Goal: Task Accomplishment & Management: Complete application form

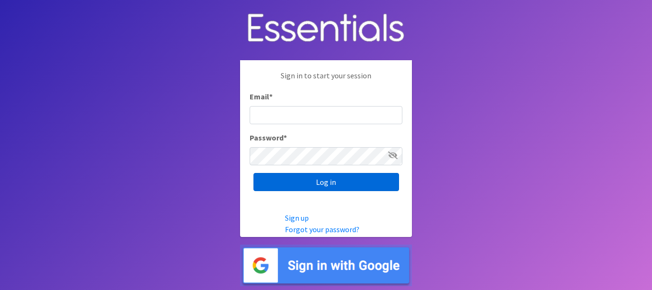
type input "[EMAIL_ADDRESS][DOMAIN_NAME]"
click at [337, 186] on input "Log in" at bounding box center [326, 182] width 146 height 18
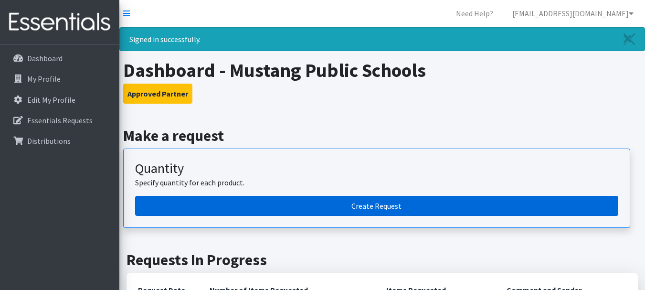
click at [323, 205] on link "Create Request" at bounding box center [376, 206] width 483 height 20
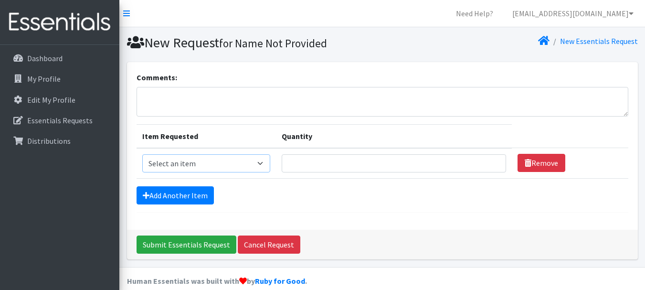
click at [220, 168] on select "Select an item Pad Kits Tampon Kit" at bounding box center [206, 163] width 128 height 18
select select "12262"
click at [142, 154] on select "Select an item Pad Kits Tampon Kit" at bounding box center [206, 163] width 128 height 18
click at [302, 161] on input "Quantity" at bounding box center [394, 163] width 224 height 18
click at [491, 163] on input "99" at bounding box center [394, 163] width 224 height 18
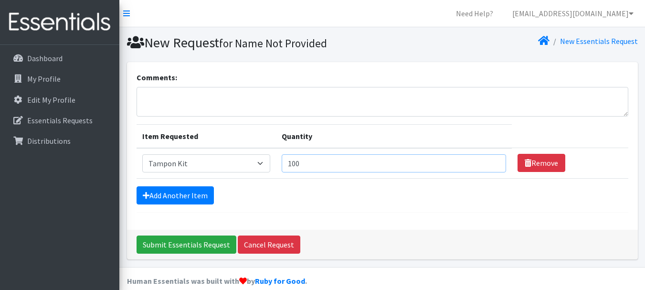
type input "100"
click at [488, 159] on input "100" at bounding box center [394, 163] width 224 height 18
click at [443, 215] on div "Comments: Item Requested Quantity Item Requested Select an item Pad Kits Tampon…" at bounding box center [382, 145] width 511 height 167
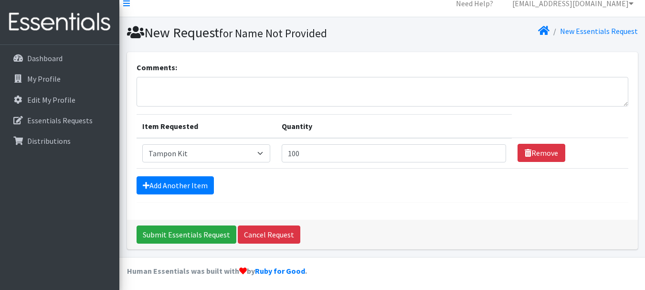
scroll to position [13, 0]
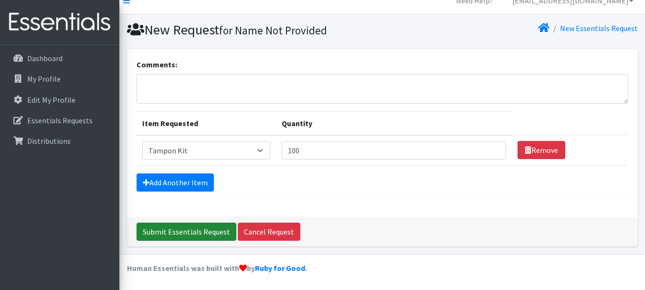
click at [196, 231] on input "Submit Essentials Request" at bounding box center [186, 231] width 100 height 18
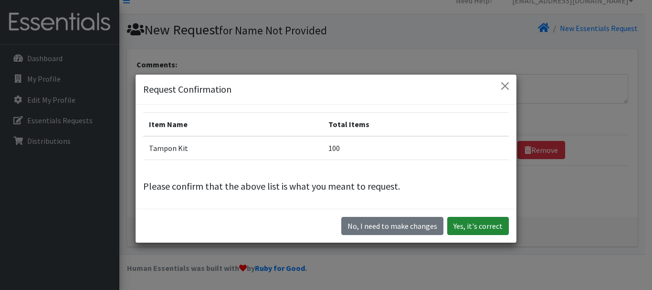
click at [478, 226] on button "Yes, it's correct" at bounding box center [478, 226] width 62 height 18
